Goal: Book appointment/travel/reservation

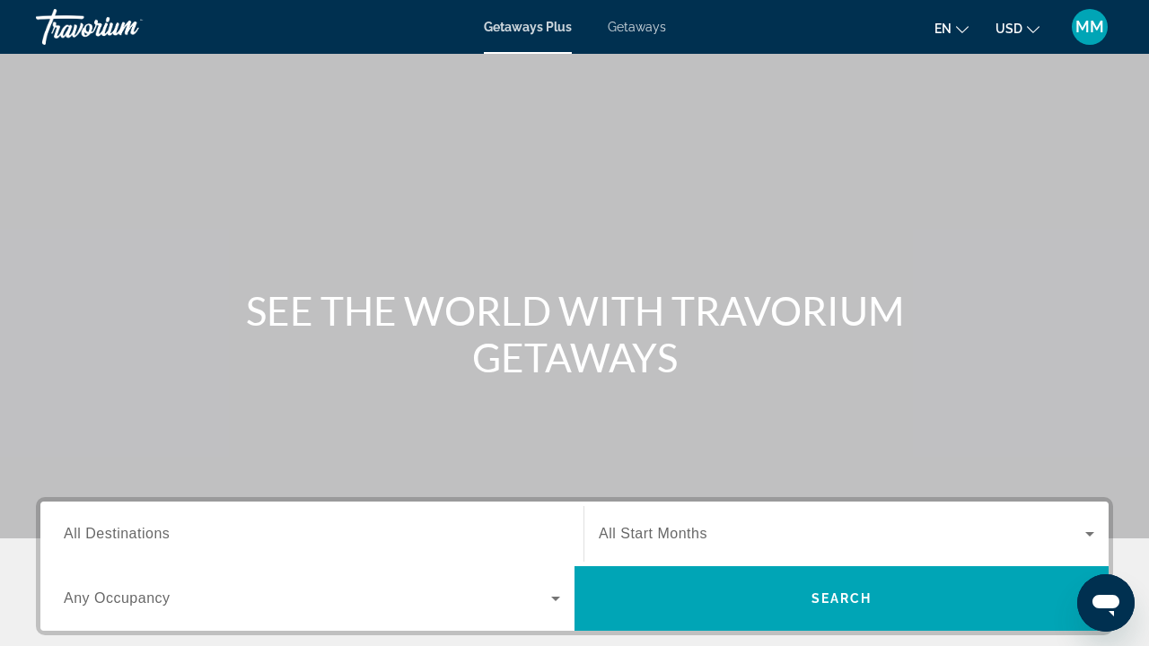
click at [962, 30] on icon "Change language" at bounding box center [962, 29] width 13 height 13
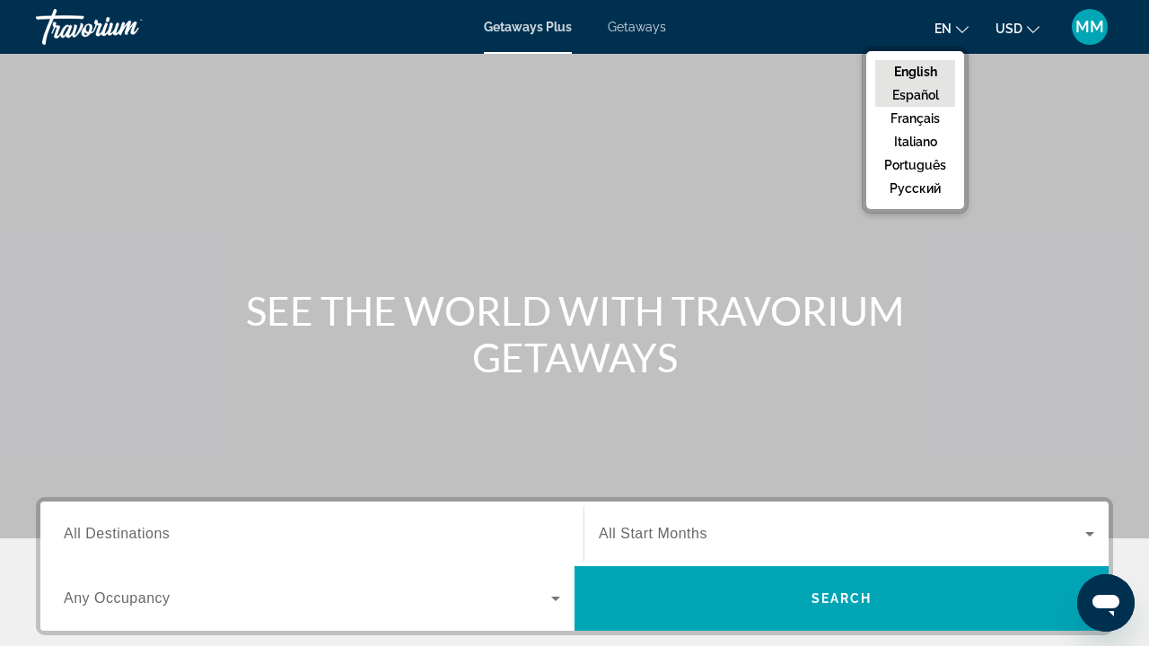
click at [945, 97] on button "Español" at bounding box center [915, 94] width 80 height 23
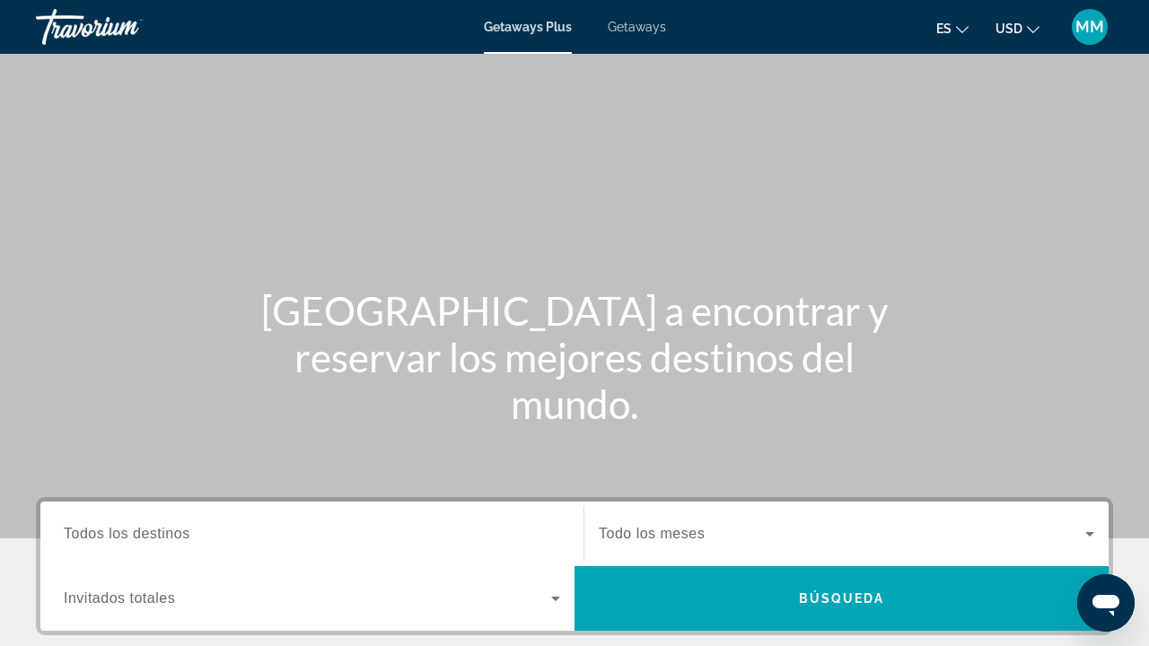
scroll to position [2, 0]
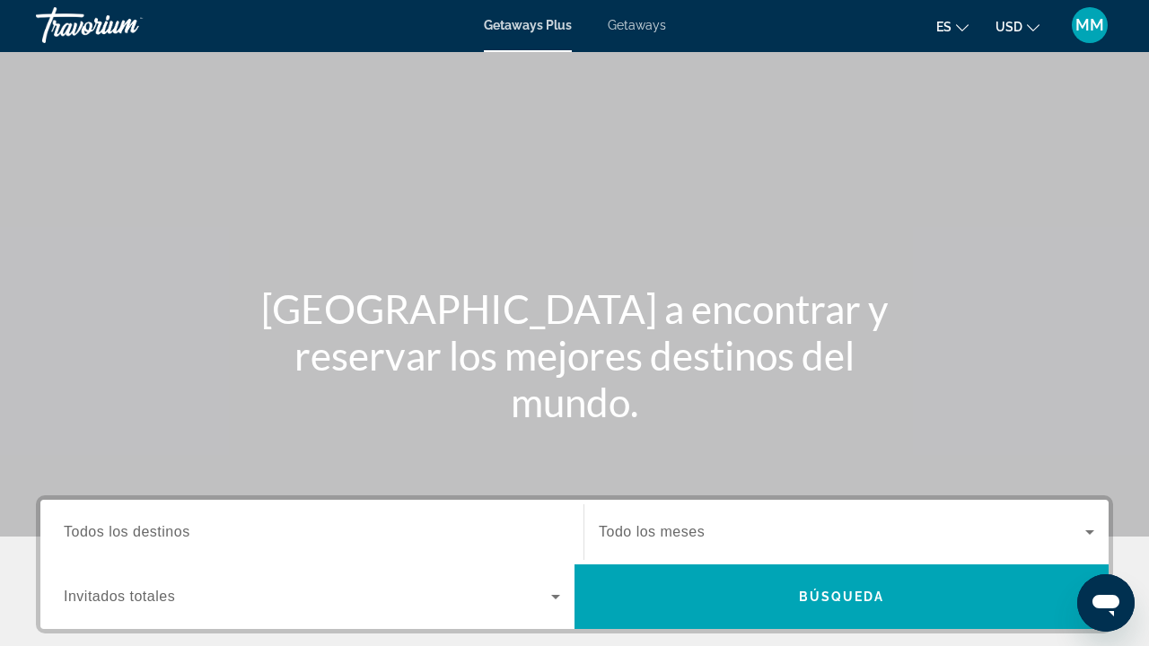
click at [1032, 29] on icon "Change currency" at bounding box center [1033, 27] width 13 height 7
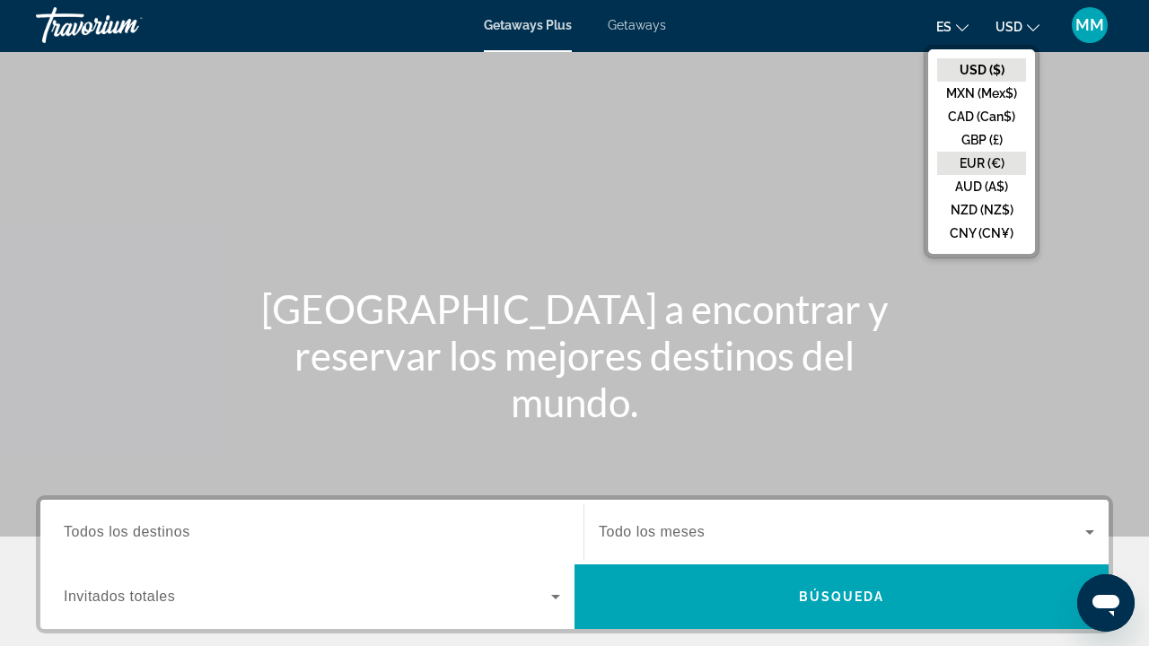
click at [1000, 161] on button "EUR (€)" at bounding box center [981, 163] width 89 height 23
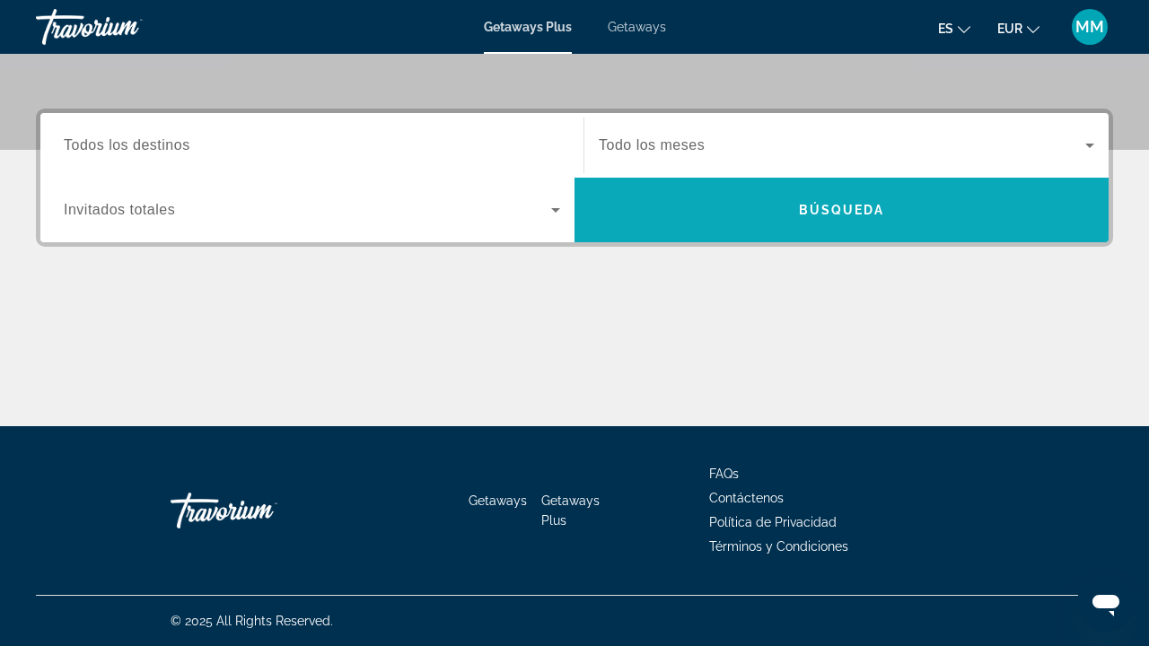
scroll to position [389, 0]
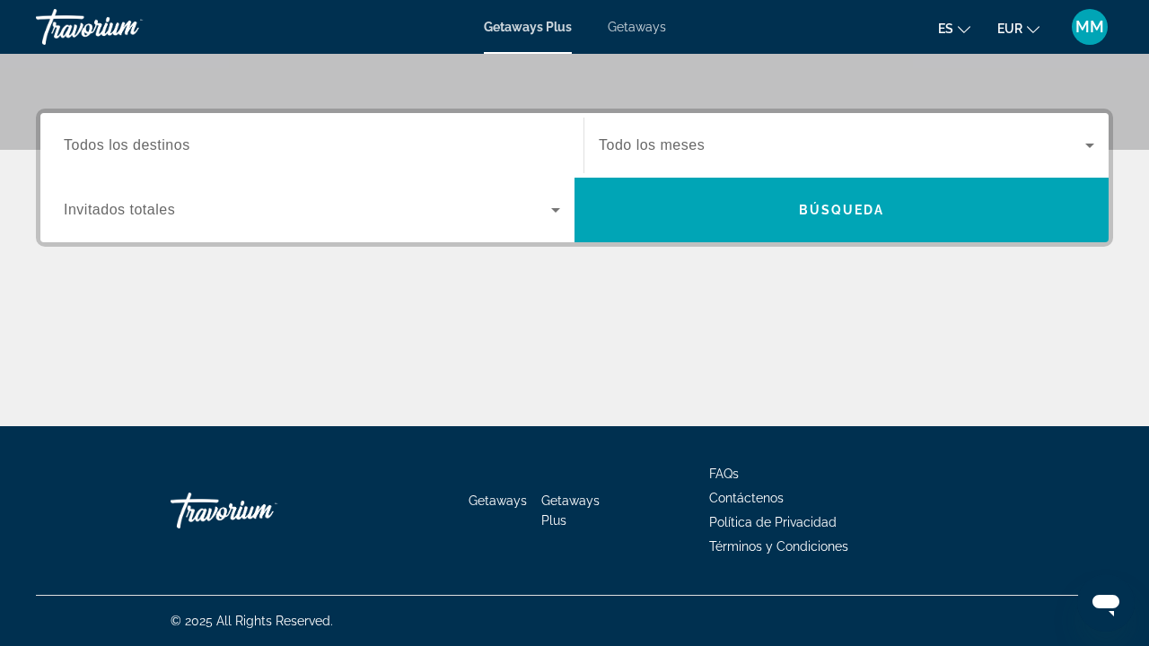
click at [534, 210] on span "Search widget" at bounding box center [307, 210] width 487 height 22
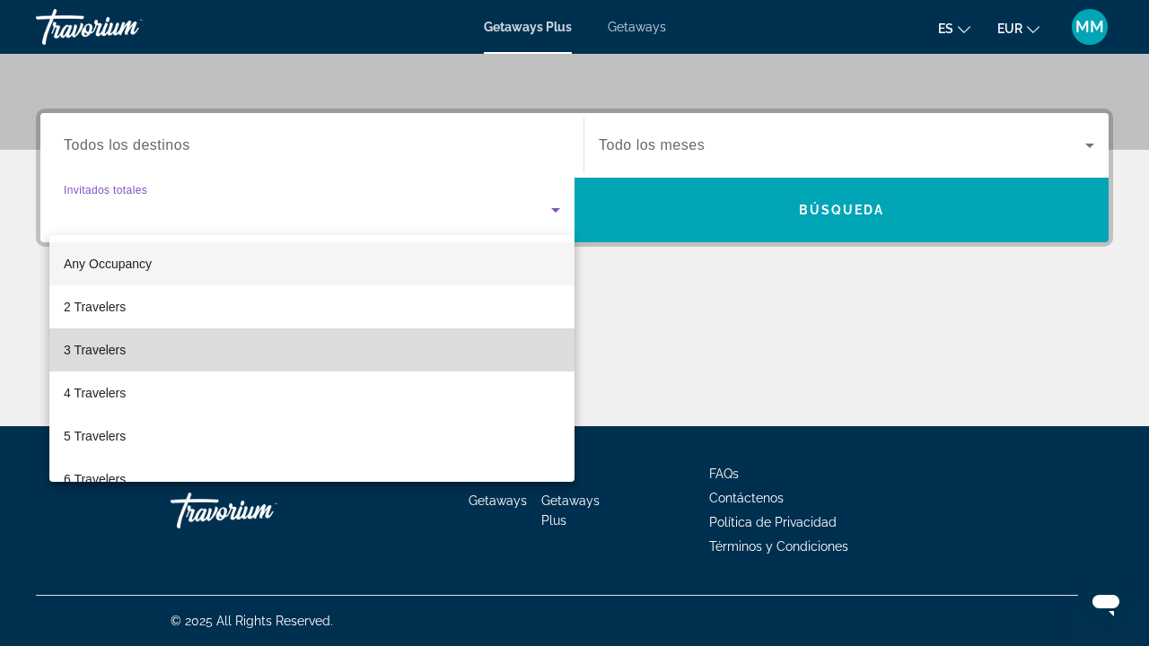
click at [445, 347] on mat-option "3 Travelers" at bounding box center [311, 350] width 525 height 43
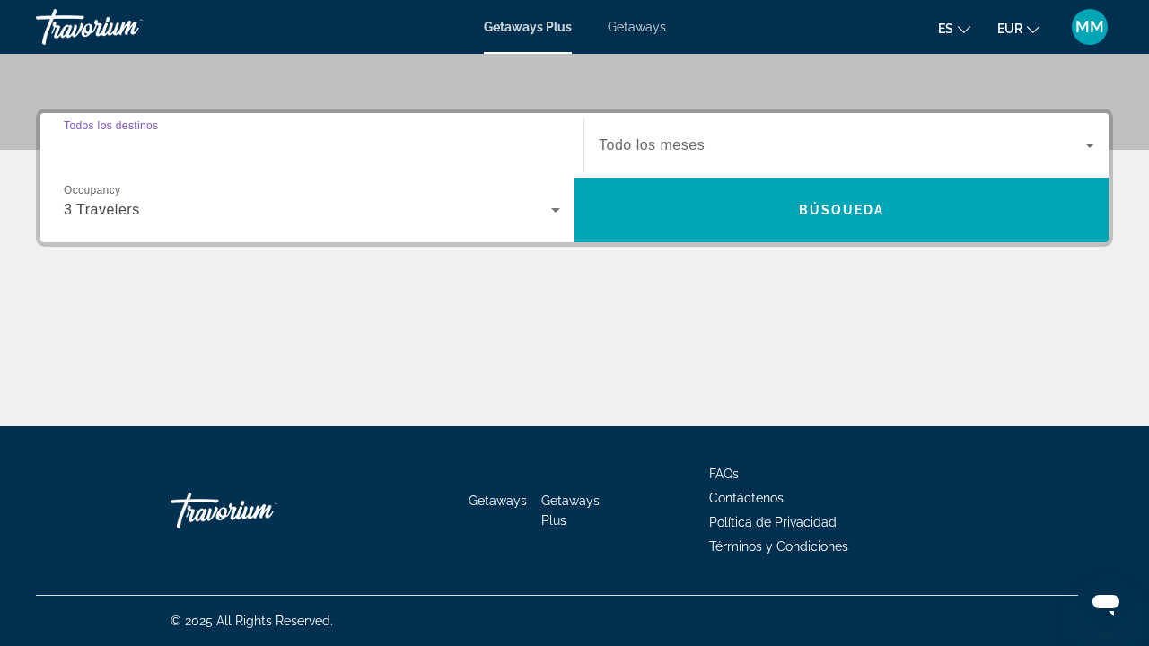
click at [546, 142] on input "Destination Todos los destinos" at bounding box center [312, 147] width 496 height 22
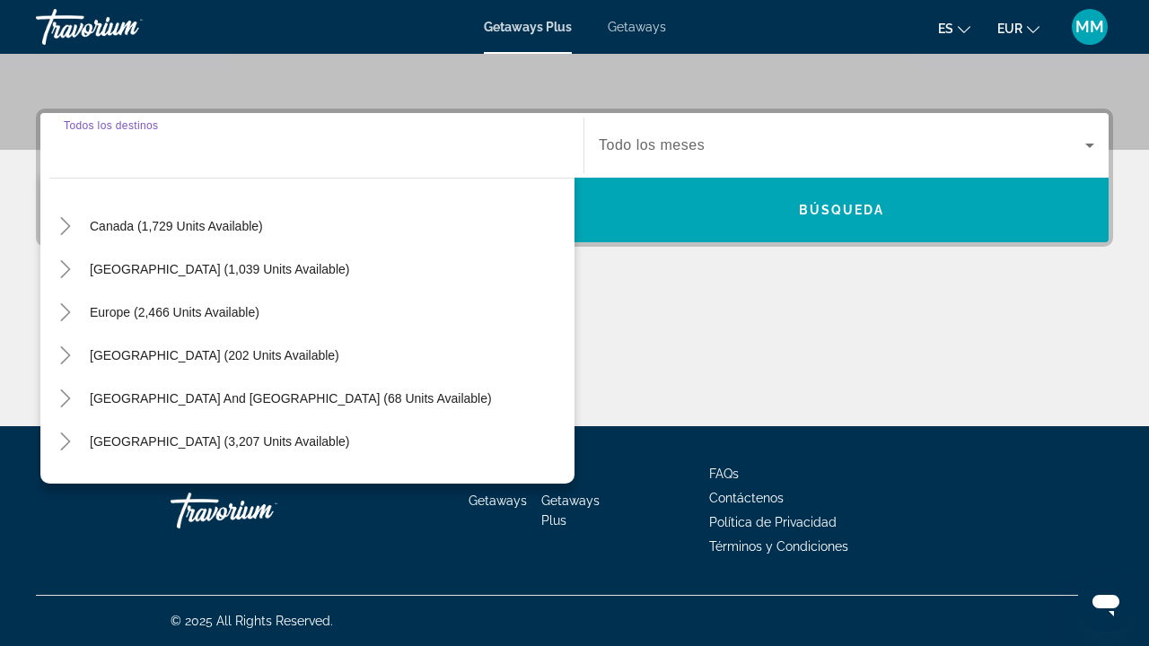
scroll to position [131, 0]
click at [212, 306] on span "Europe (2,466 units available)" at bounding box center [175, 311] width 170 height 14
type input "**********"
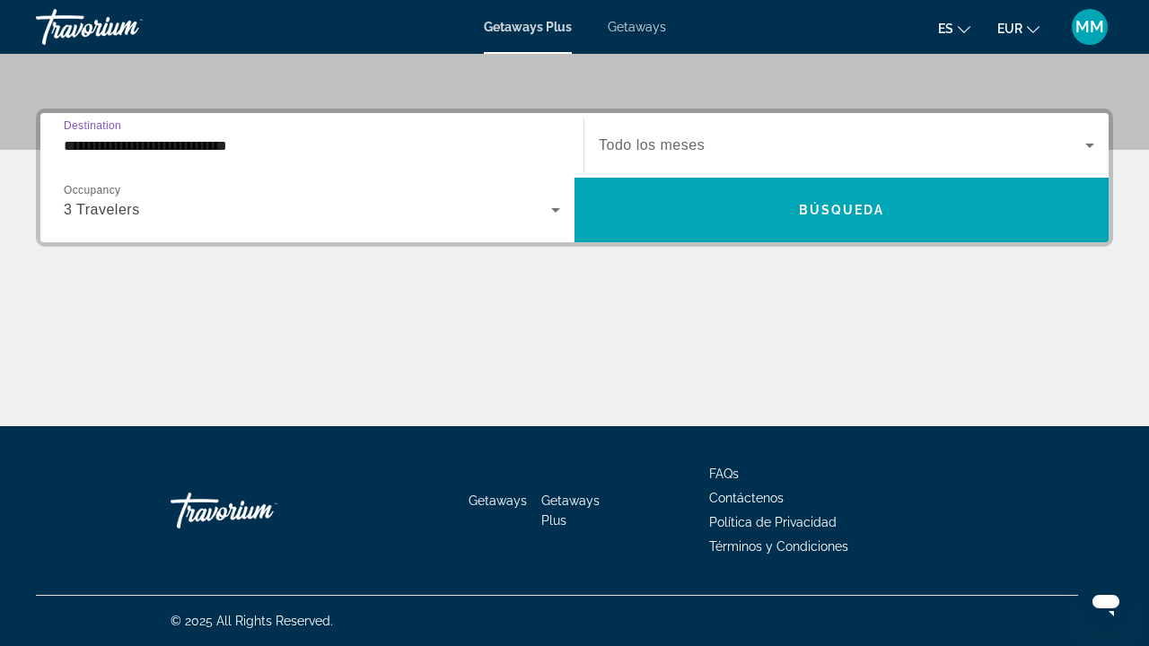
click at [836, 131] on div "Search widget" at bounding box center [847, 145] width 496 height 50
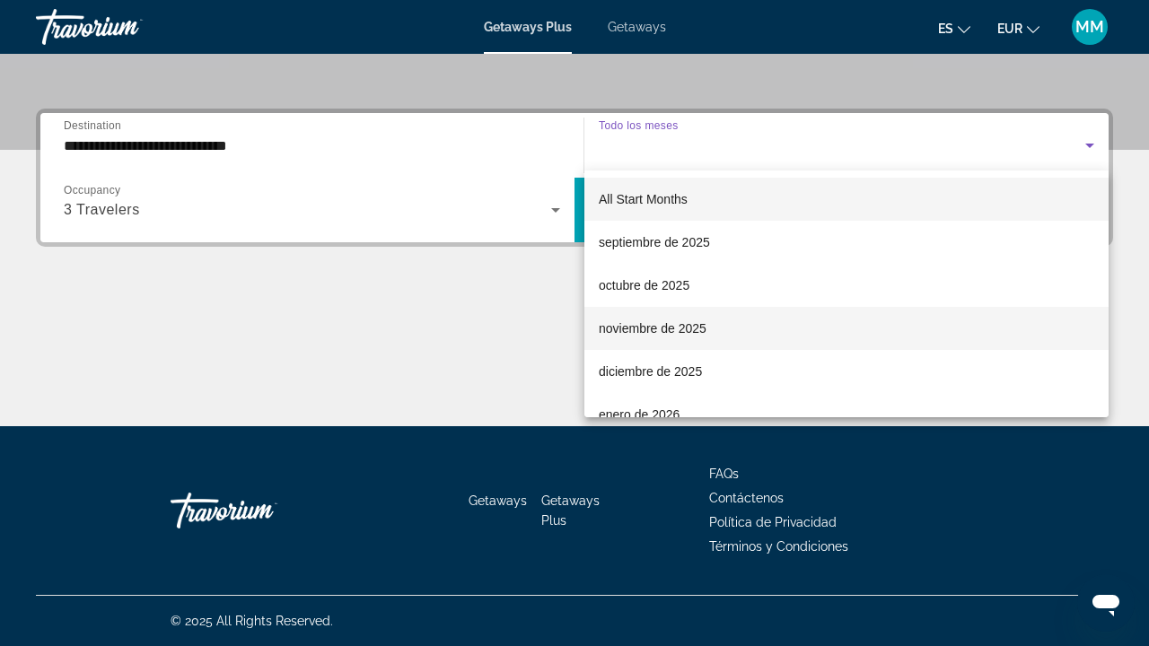
click at [689, 330] on span "noviembre de 2025" at bounding box center [653, 329] width 108 height 22
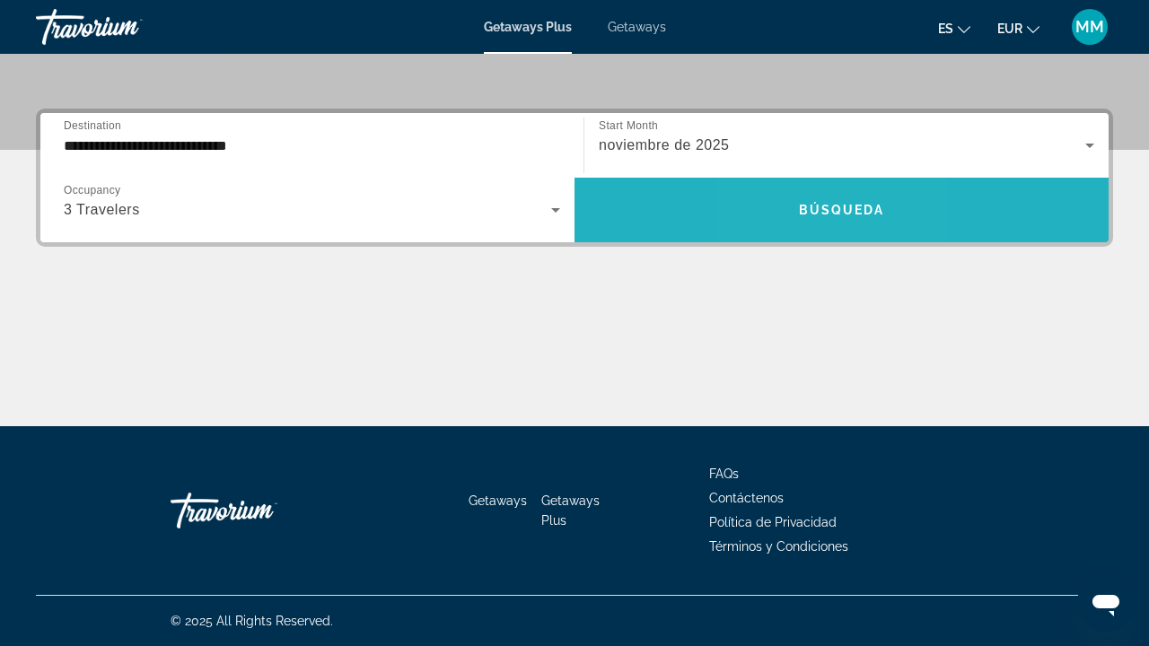
click at [800, 212] on span "Búsqueda" at bounding box center [842, 210] width 86 height 14
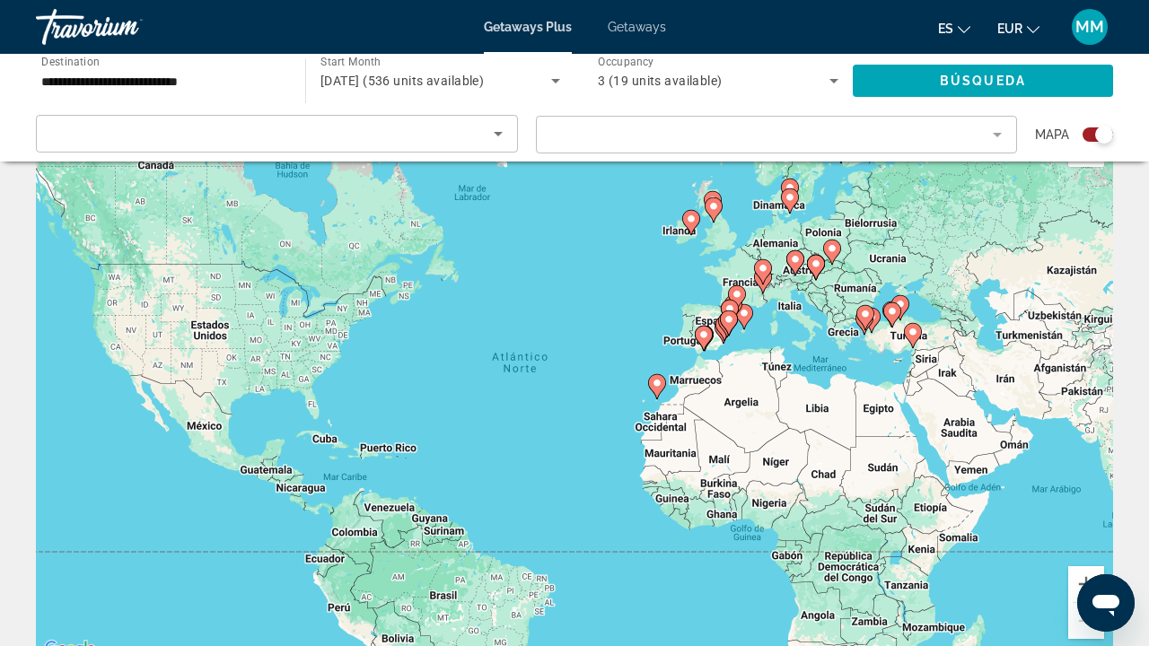
scroll to position [31, 0]
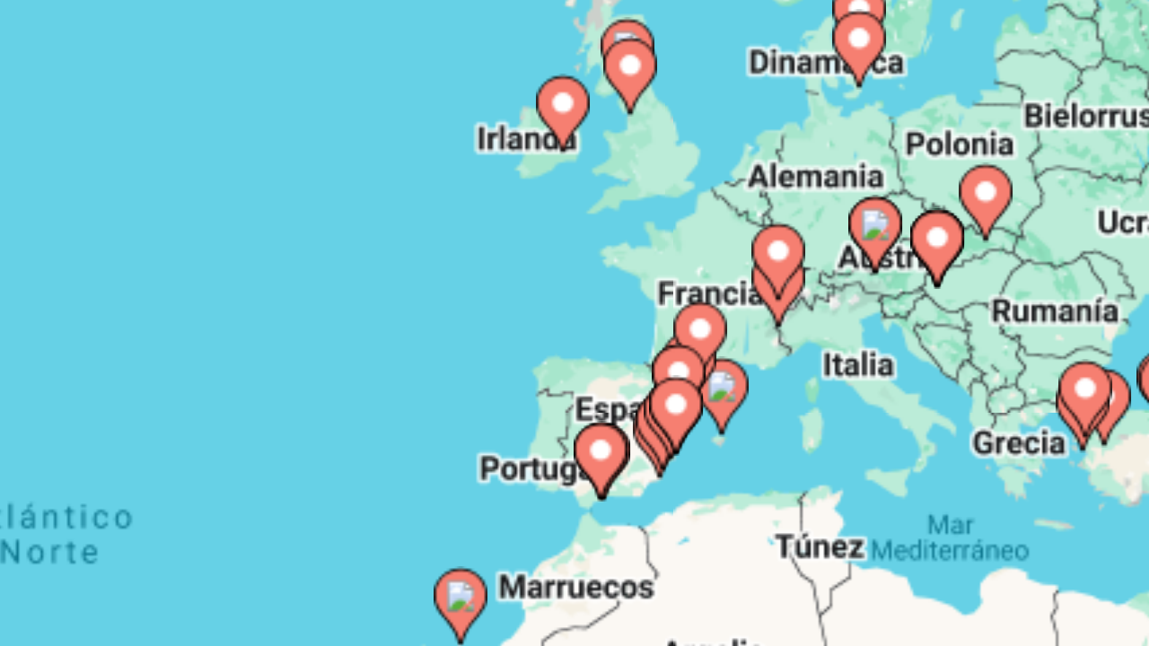
click at [790, 281] on image "Main content" at bounding box center [795, 286] width 11 height 11
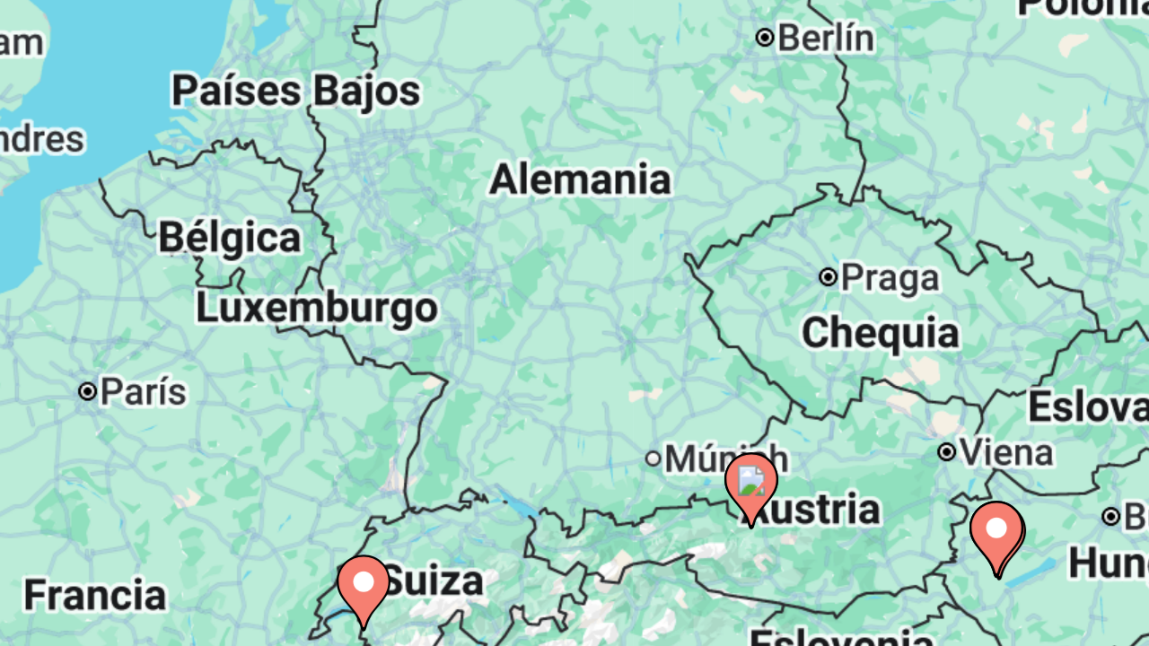
drag, startPoint x: 71, startPoint y: 89, endPoint x: 253, endPoint y: 59, distance: 184.6
click at [253, 149] on div "Para activar la función de arrastre con el teclado, pulsa Alt + Intro. Cuando h…" at bounding box center [574, 418] width 1077 height 539
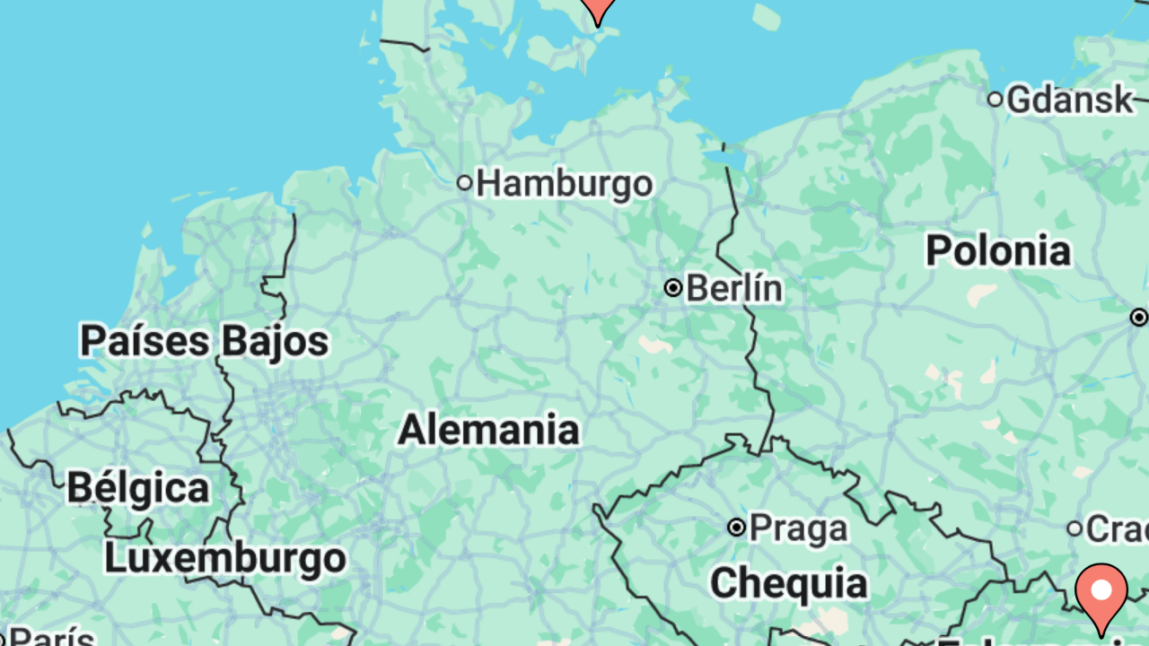
drag, startPoint x: 198, startPoint y: 54, endPoint x: 166, endPoint y: 141, distance: 92.6
click at [166, 149] on div "Para activar la función de arrastre con el teclado, pulsa Alt + Intro. Cuando h…" at bounding box center [574, 418] width 1077 height 539
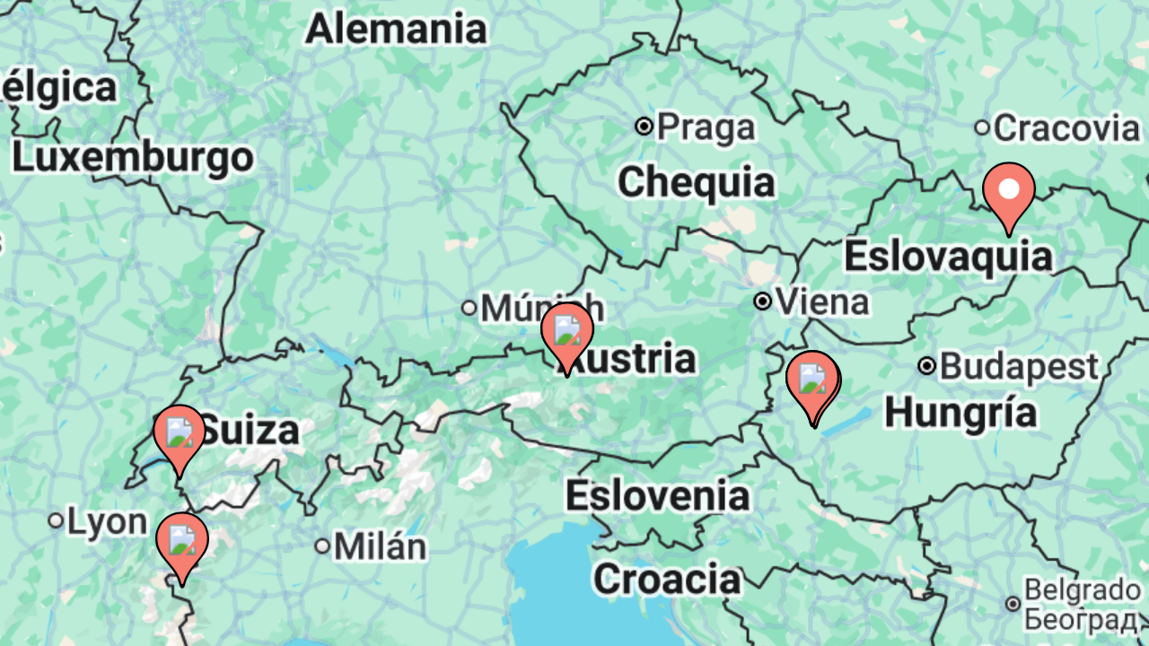
drag, startPoint x: 189, startPoint y: 96, endPoint x: 158, endPoint y: 1, distance: 99.9
click at [158, 149] on div "Para activar la función de arrastre con el teclado, pulsa Alt + Intro. Cuando h…" at bounding box center [574, 418] width 1077 height 539
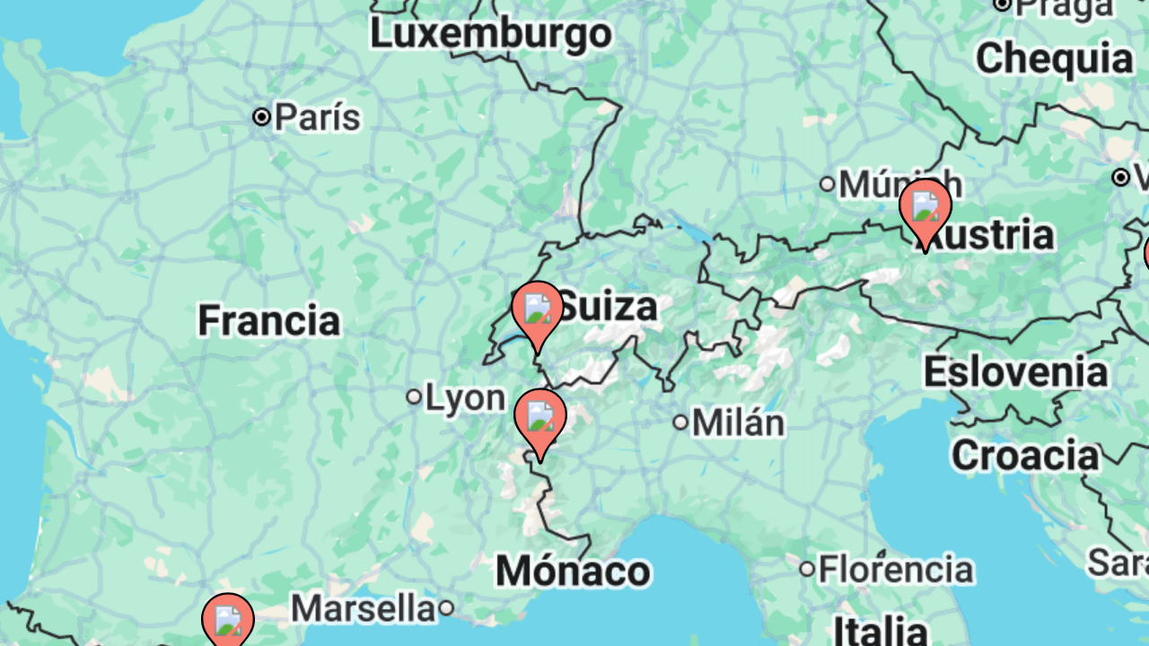
drag, startPoint x: 96, startPoint y: 123, endPoint x: 216, endPoint y: 81, distance: 127.5
click at [216, 149] on div "Para activar la función de arrastre con el teclado, pulsa Alt + Intro. Cuando h…" at bounding box center [574, 418] width 1077 height 539
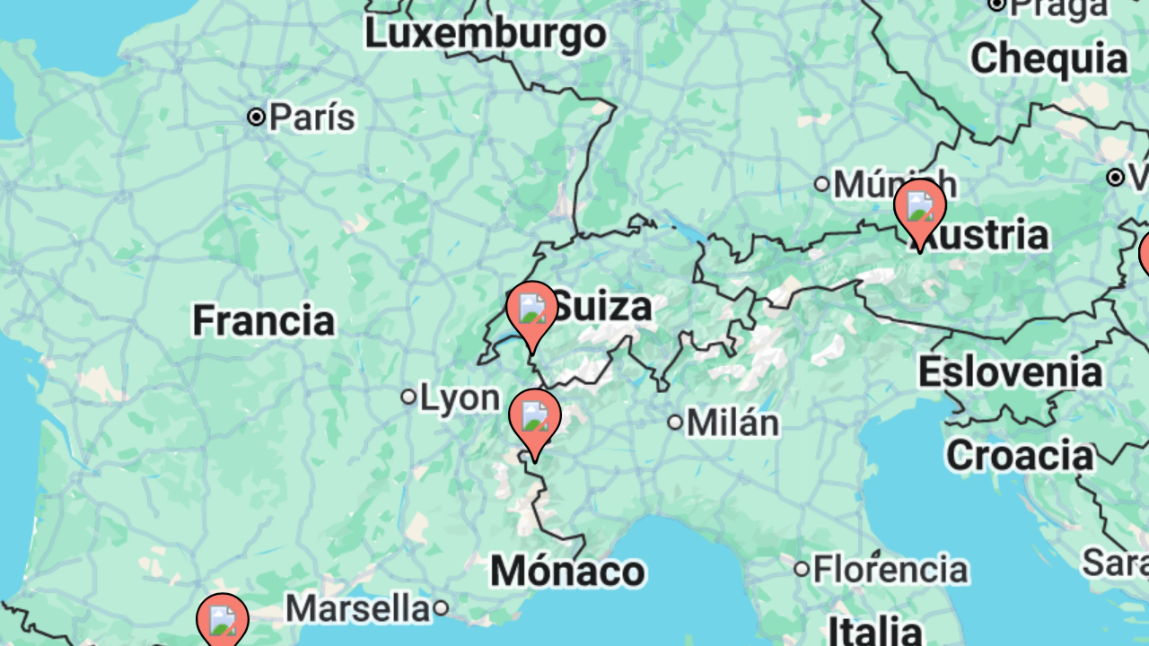
click at [676, 352] on image "Main content" at bounding box center [681, 357] width 11 height 11
type input "**********"
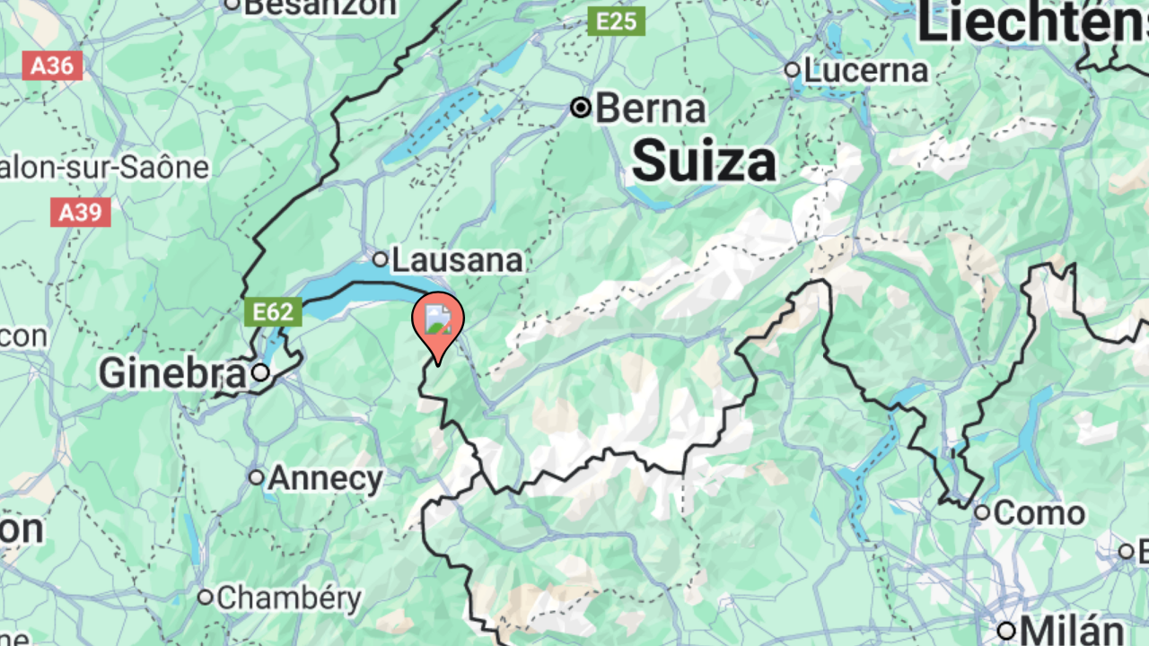
drag, startPoint x: 83, startPoint y: 169, endPoint x: 163, endPoint y: 125, distance: 92.0
click at [163, 149] on div "Para activar la función de arrastre con el teclado, pulsa Alt + Intro. Cuando h…" at bounding box center [574, 418] width 1077 height 539
click at [645, 356] on image "Main content" at bounding box center [650, 361] width 11 height 11
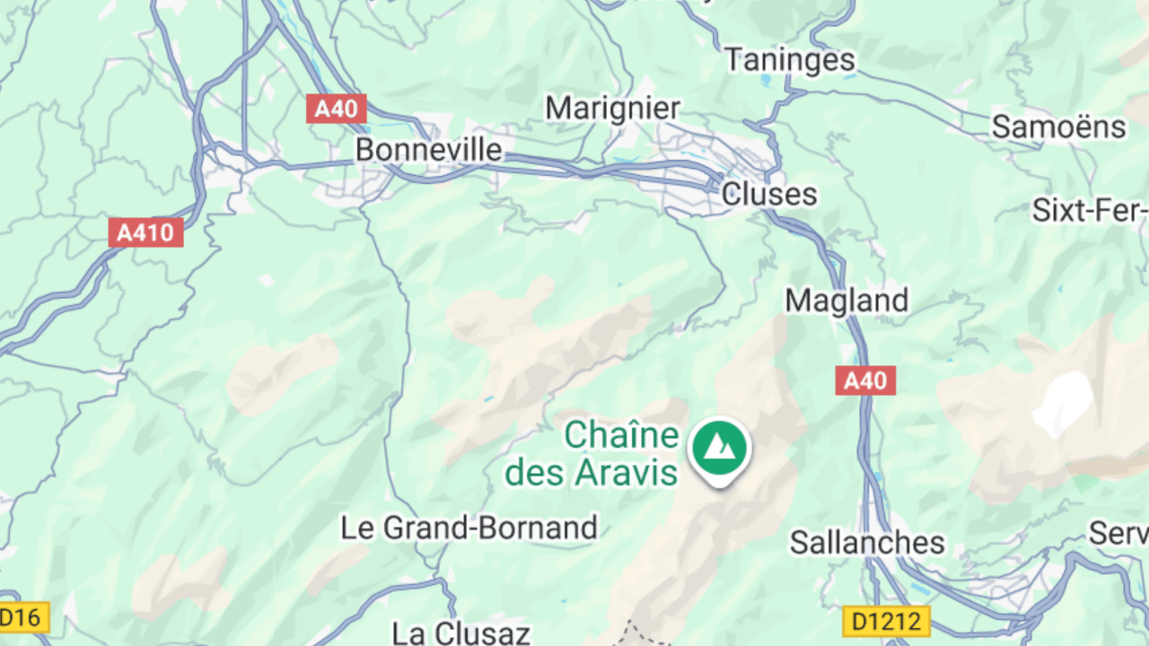
drag, startPoint x: 289, startPoint y: 64, endPoint x: 45, endPoint y: 179, distance: 269.9
click at [45, 179] on div "Para desplazarte, pulsa las teclas [PERSON_NAME]. Para activar la función de ar…" at bounding box center [574, 418] width 1077 height 539
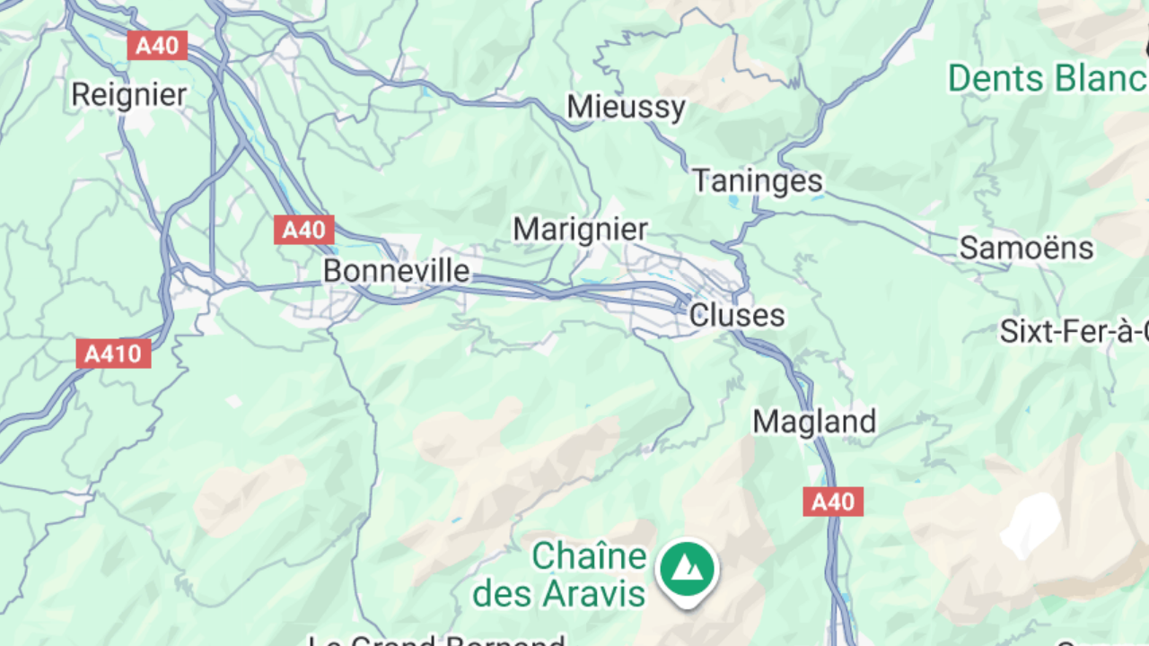
scroll to position [0, 0]
